Goal: Information Seeking & Learning: Understand process/instructions

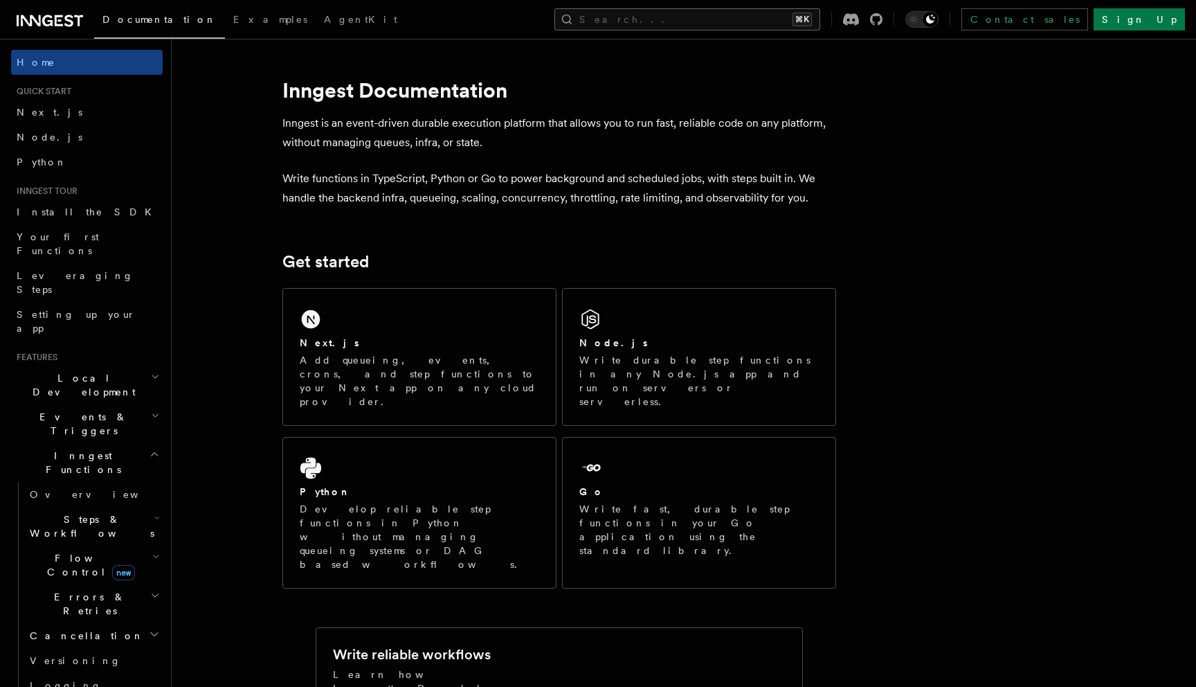
click at [698, 14] on button "Search... ⌘K" at bounding box center [687, 19] width 266 height 22
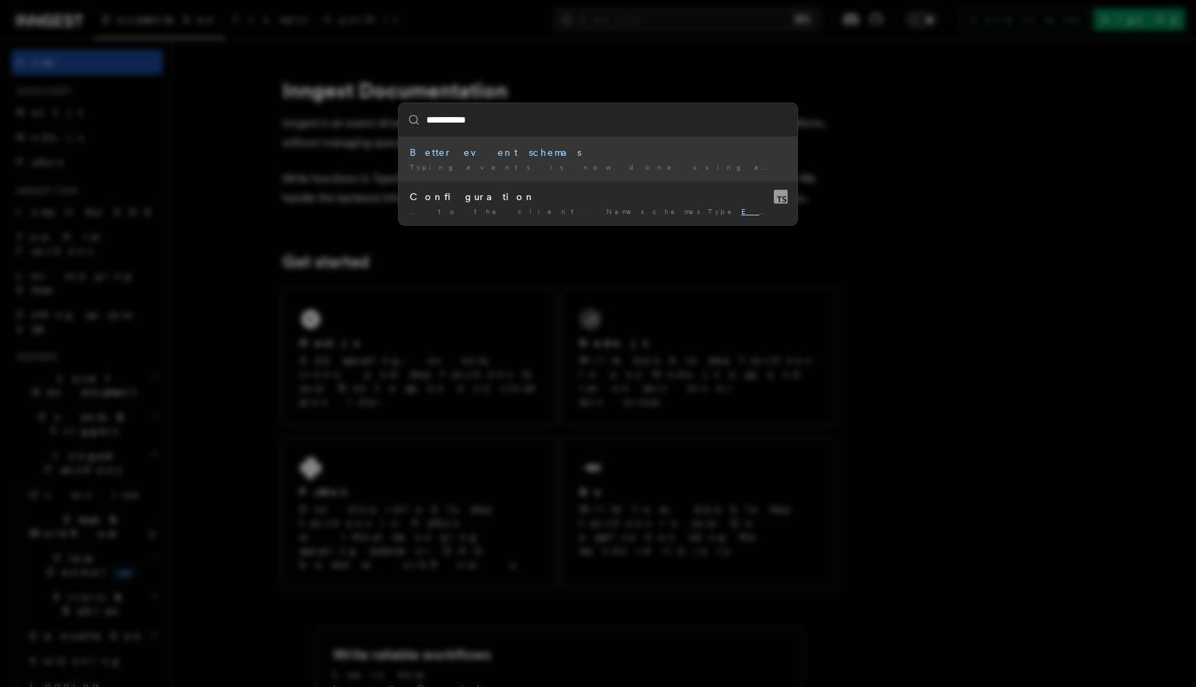
type input "**********"
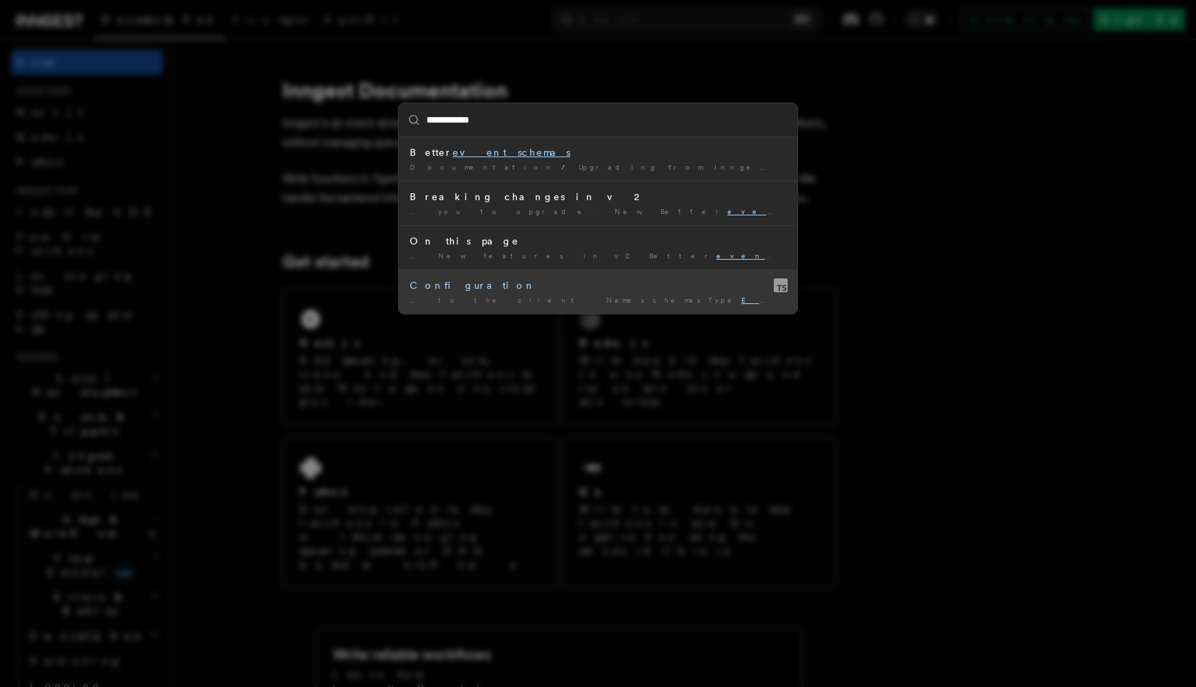
click at [498, 277] on li "Configuration … to the client. NameschemasType EventSchemas RequiredoptionalVer…" at bounding box center [598, 291] width 399 height 44
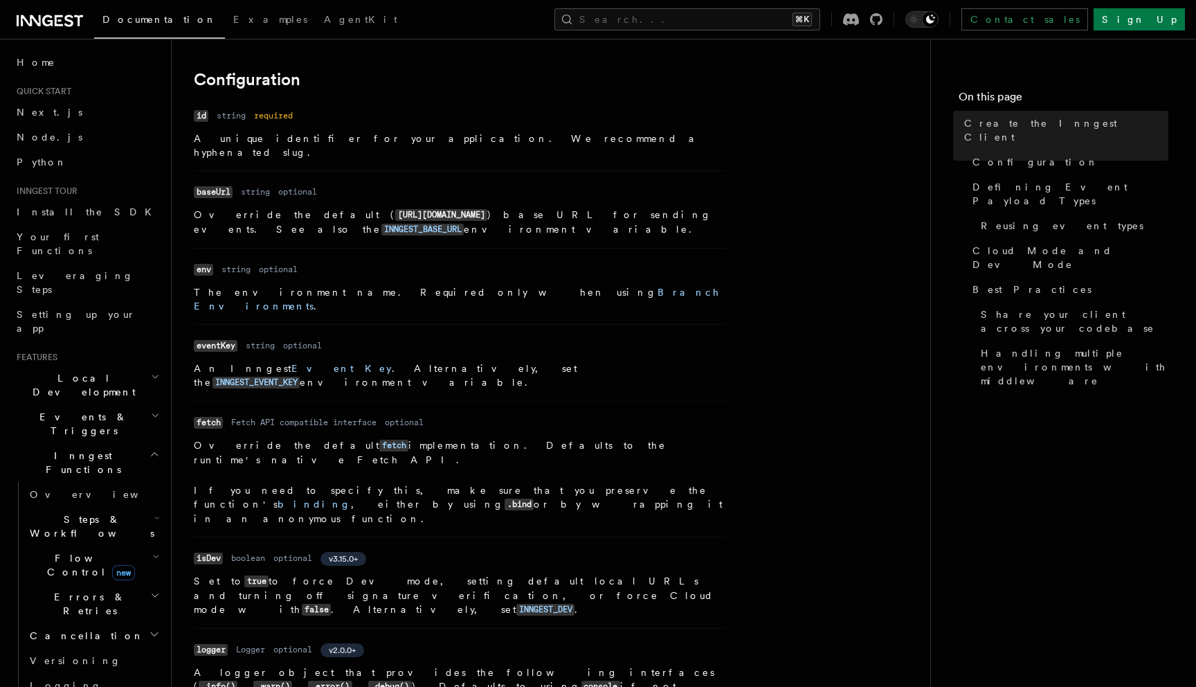
scroll to position [312, 0]
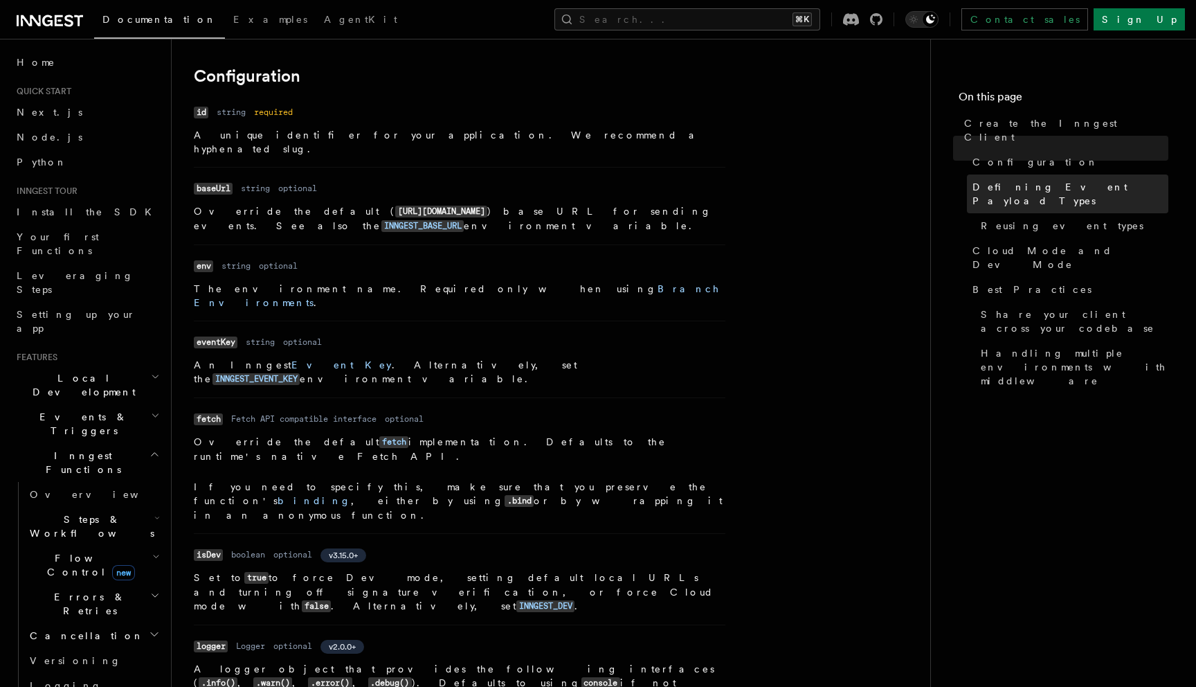
click at [1060, 181] on link "Defining Event Payload Types" at bounding box center [1067, 193] width 201 height 39
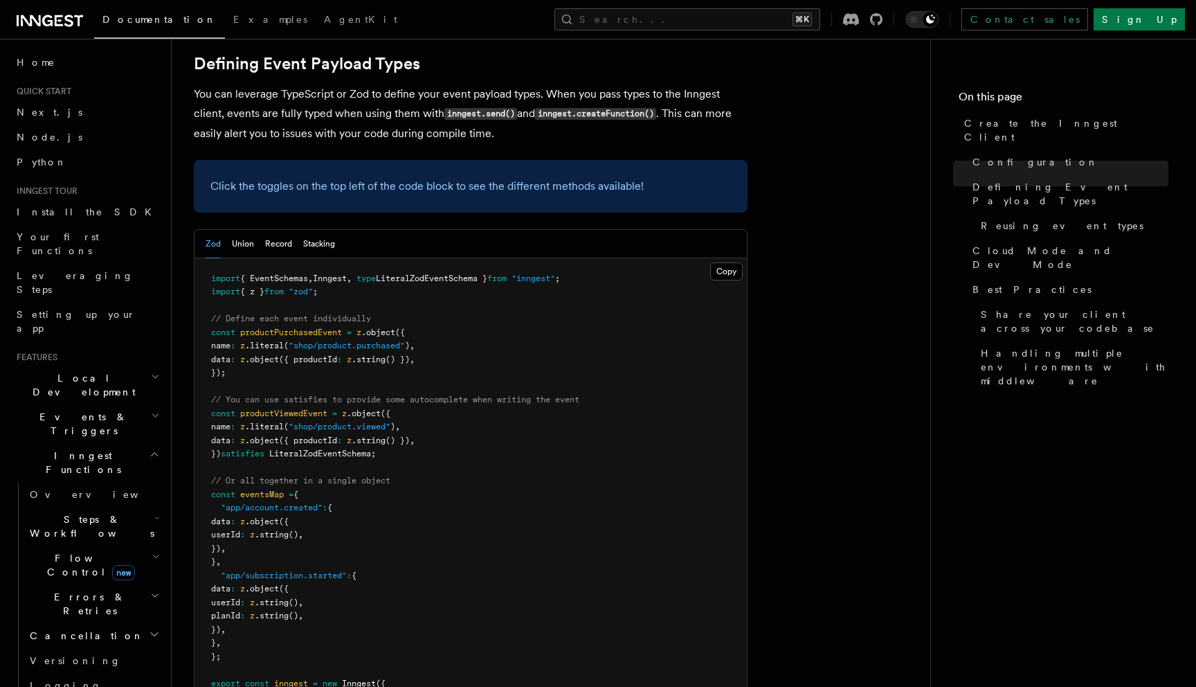
scroll to position [1247, 0]
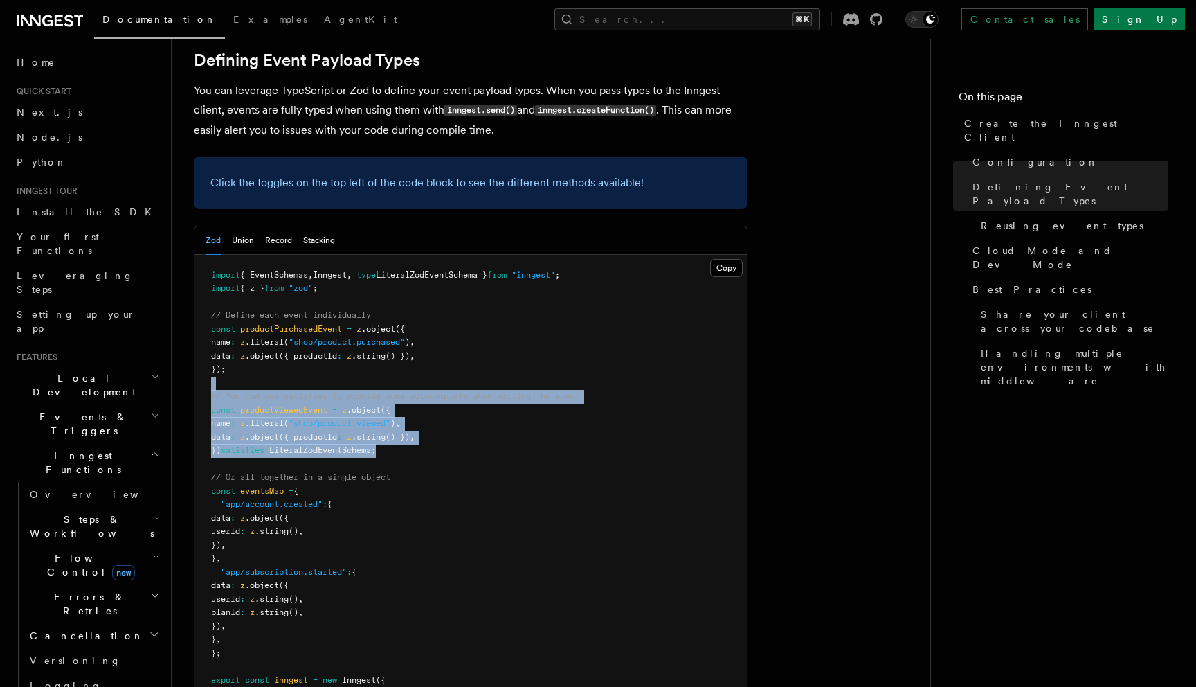
drag, startPoint x: 579, startPoint y: 341, endPoint x: 572, endPoint y: 266, distance: 75.8
click at [572, 269] on pre "import { EventSchemas , Inngest , type LiteralZodEventSchema } from "inngest" ;…" at bounding box center [471, 505] width 552 height 500
drag, startPoint x: 571, startPoint y: 264, endPoint x: 587, endPoint y: 363, distance: 99.6
click at [584, 347] on pre "import { EventSchemas , Inngest , type LiteralZodEventSchema } from "inngest" ;…" at bounding box center [471, 505] width 552 height 500
drag, startPoint x: 587, startPoint y: 363, endPoint x: 583, endPoint y: 247, distance: 115.7
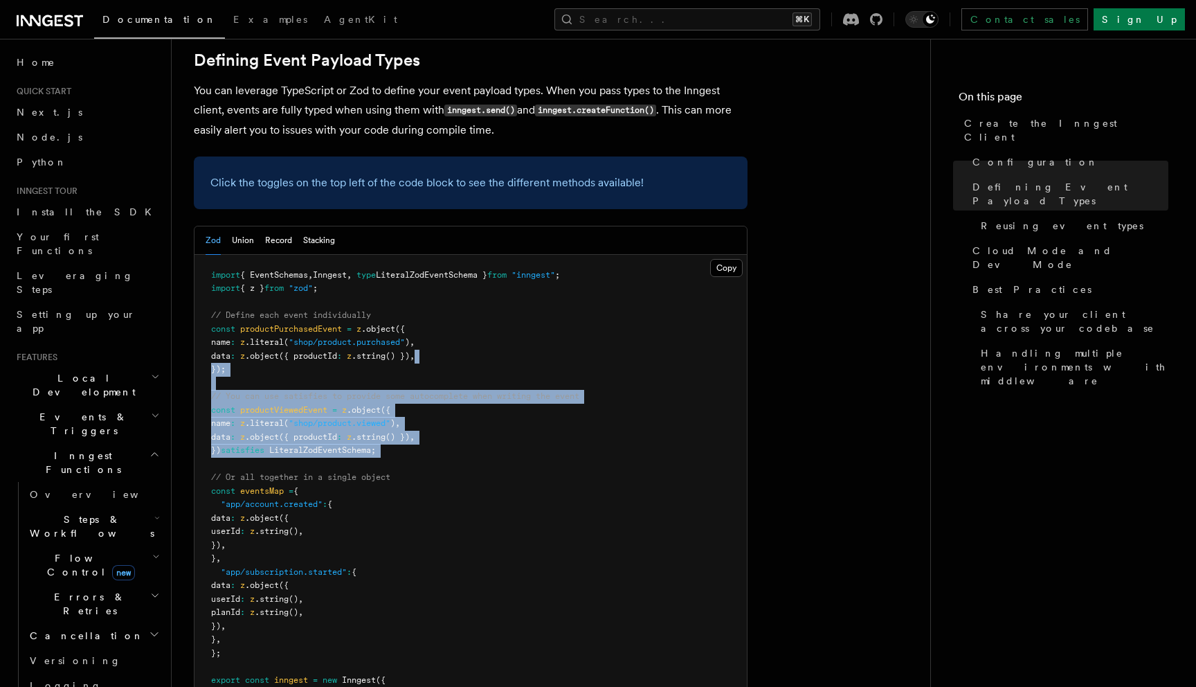
click at [583, 255] on pre "import { EventSchemas , Inngest , type LiteralZodEventSchema } from "inngest" ;…" at bounding box center [471, 505] width 552 height 500
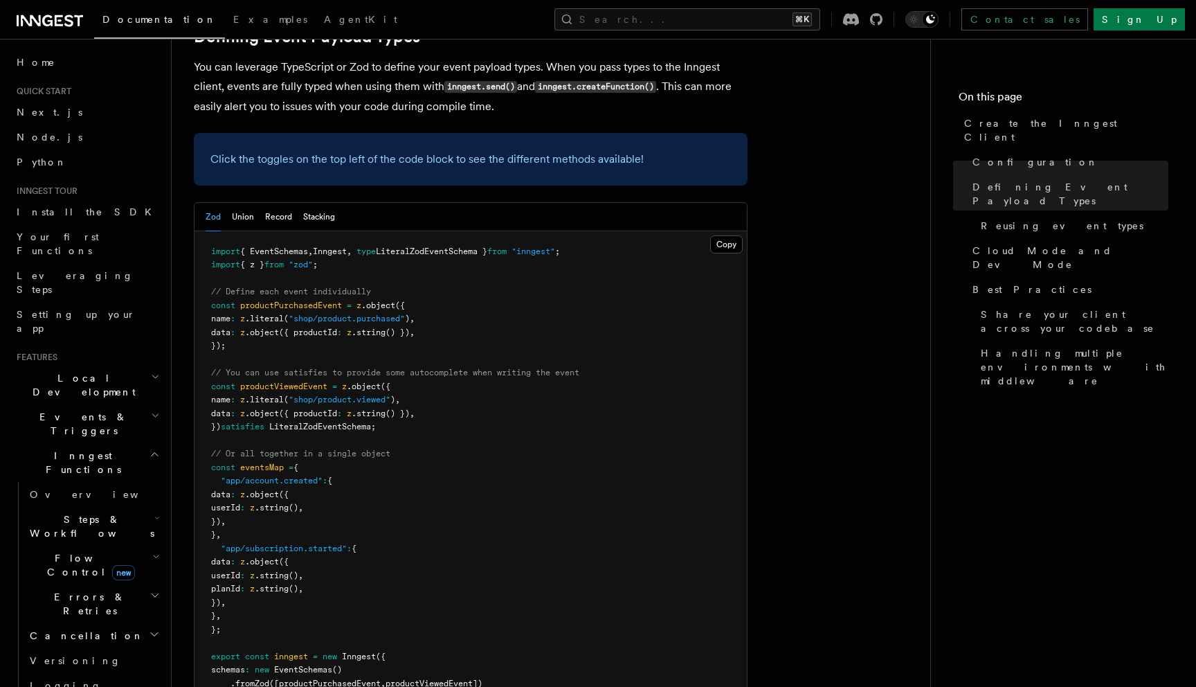
scroll to position [1273, 0]
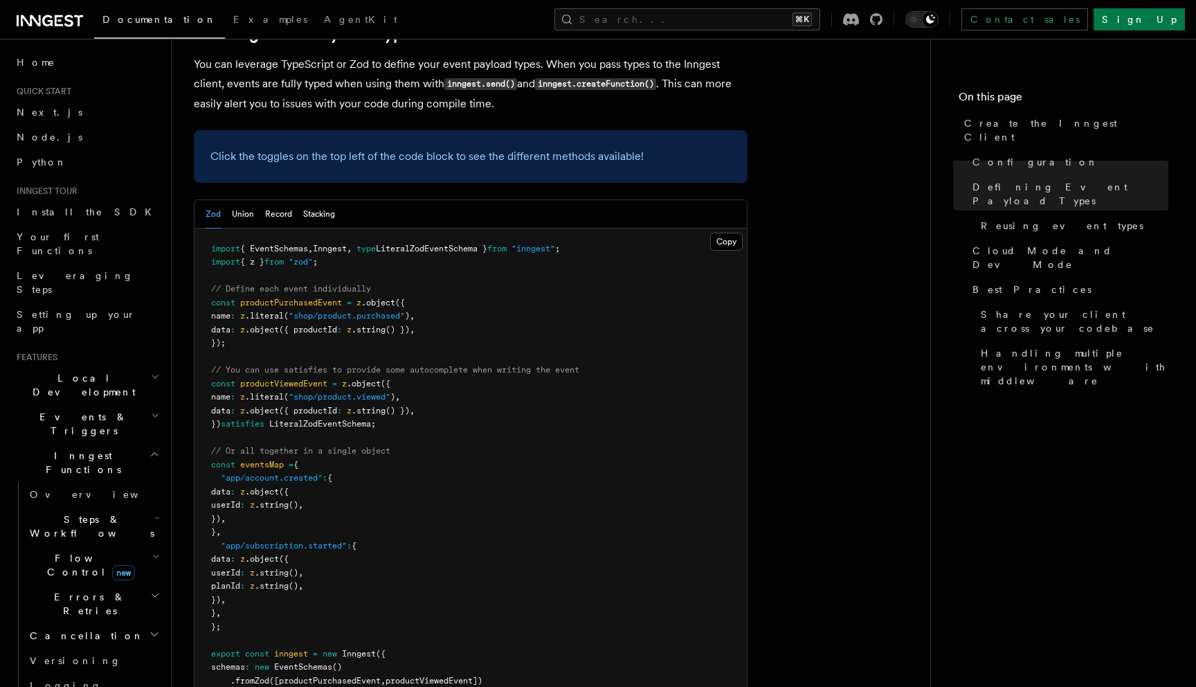
drag, startPoint x: 636, startPoint y: 337, endPoint x: 643, endPoint y: 373, distance: 36.7
click at [643, 373] on pre "import { EventSchemas , Inngest , type LiteralZodEventSchema } from "inngest" ;…" at bounding box center [471, 478] width 552 height 500
click at [644, 390] on pre "import { EventSchemas , Inngest , type LiteralZodEventSchema } from "inngest" ;…" at bounding box center [471, 478] width 552 height 500
